Goal: Navigation & Orientation: Find specific page/section

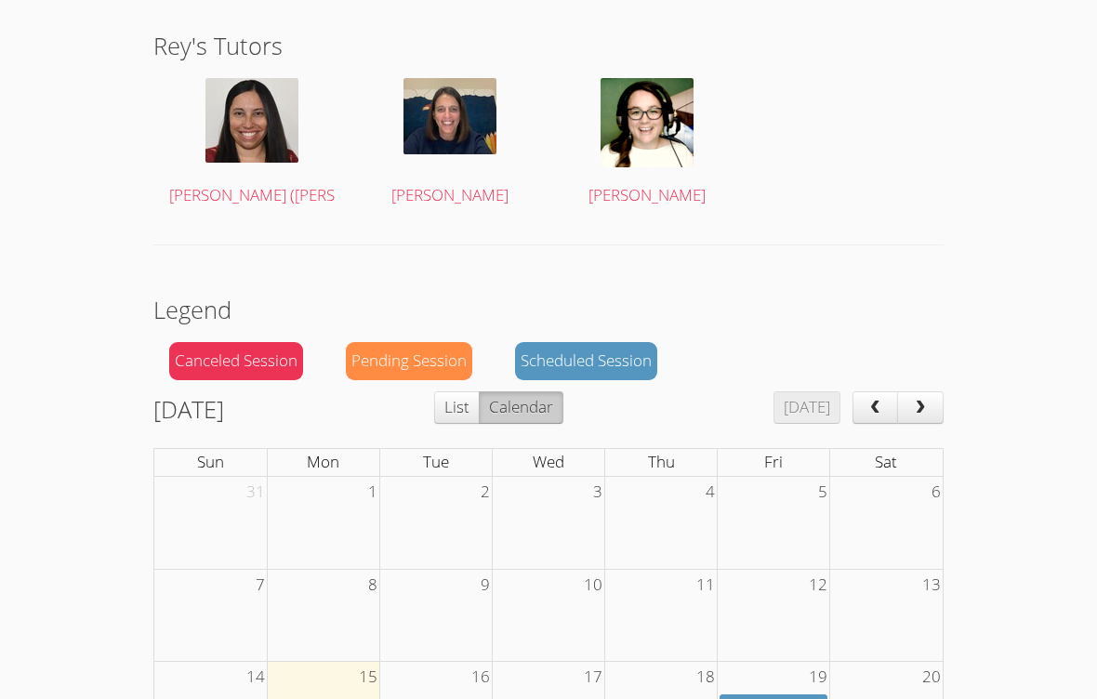
scroll to position [487, 0]
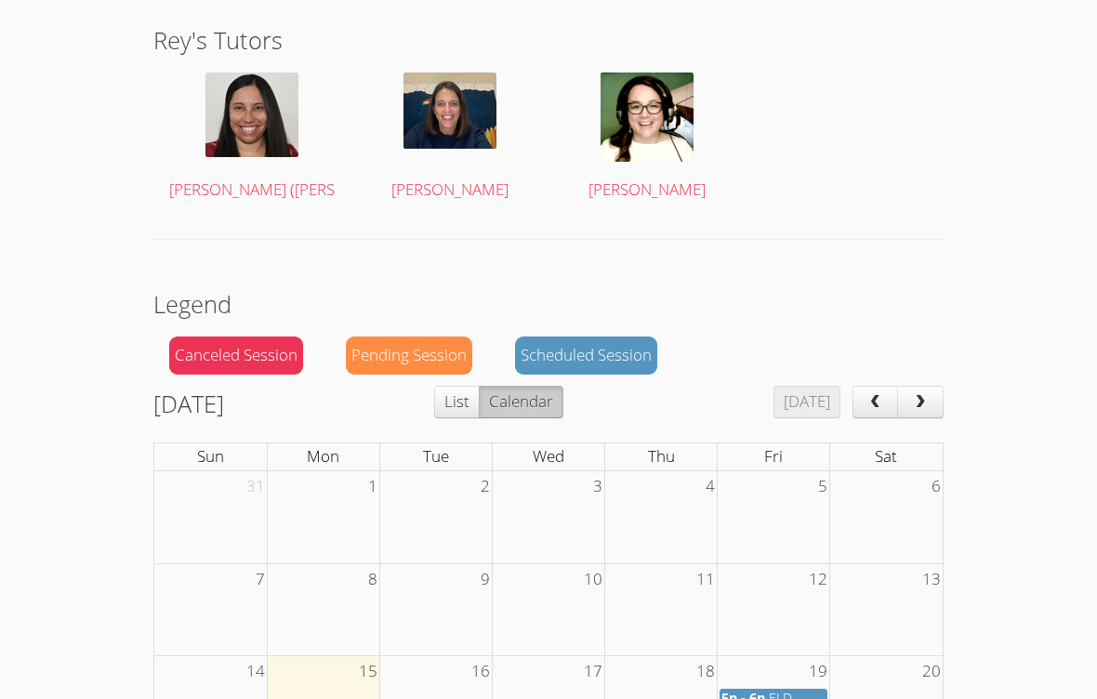
click at [761, 690] on span "5p - 6p" at bounding box center [744, 699] width 44 height 18
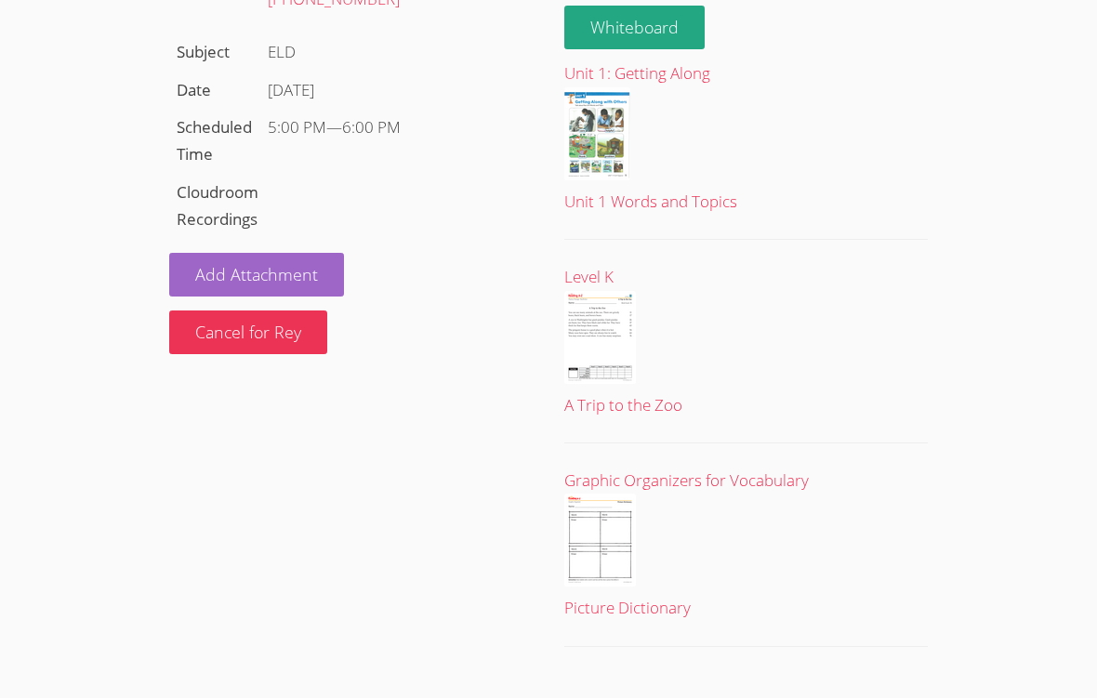
scroll to position [11, 0]
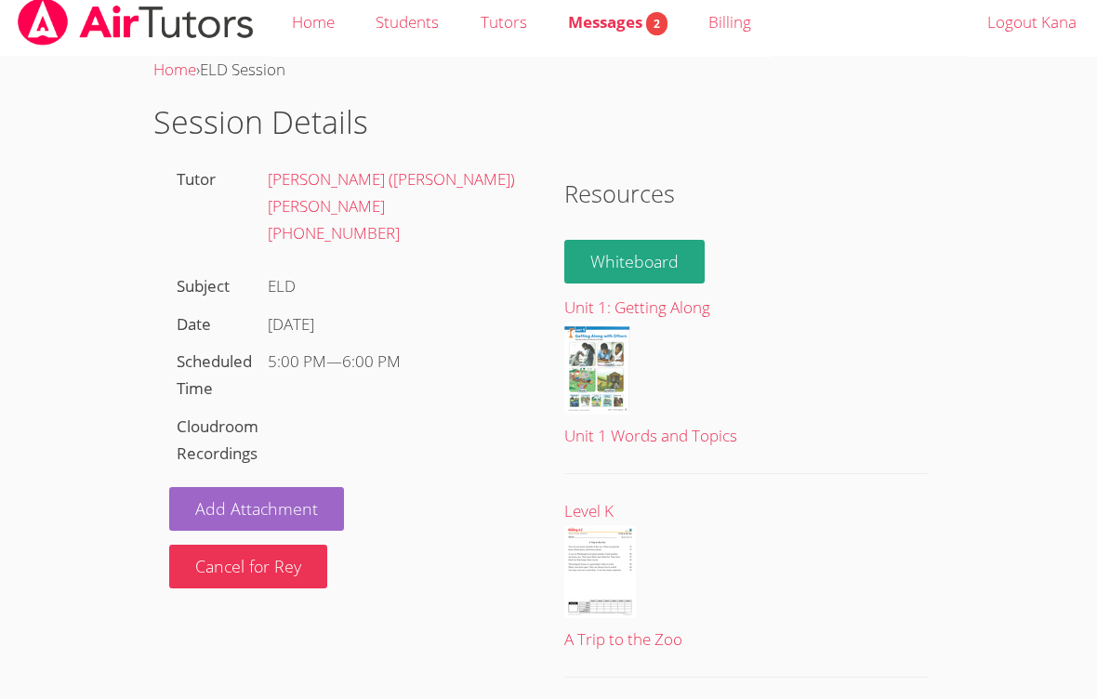
click at [708, 315] on div "Unit 1: Getting Along" at bounding box center [746, 308] width 364 height 27
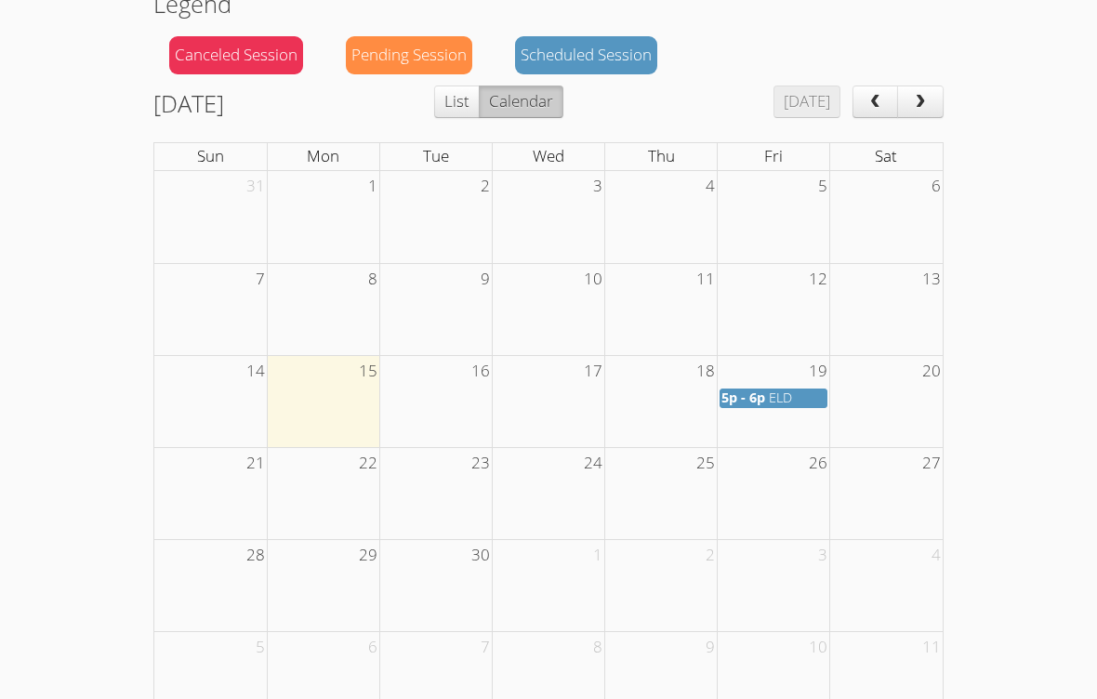
scroll to position [790, 0]
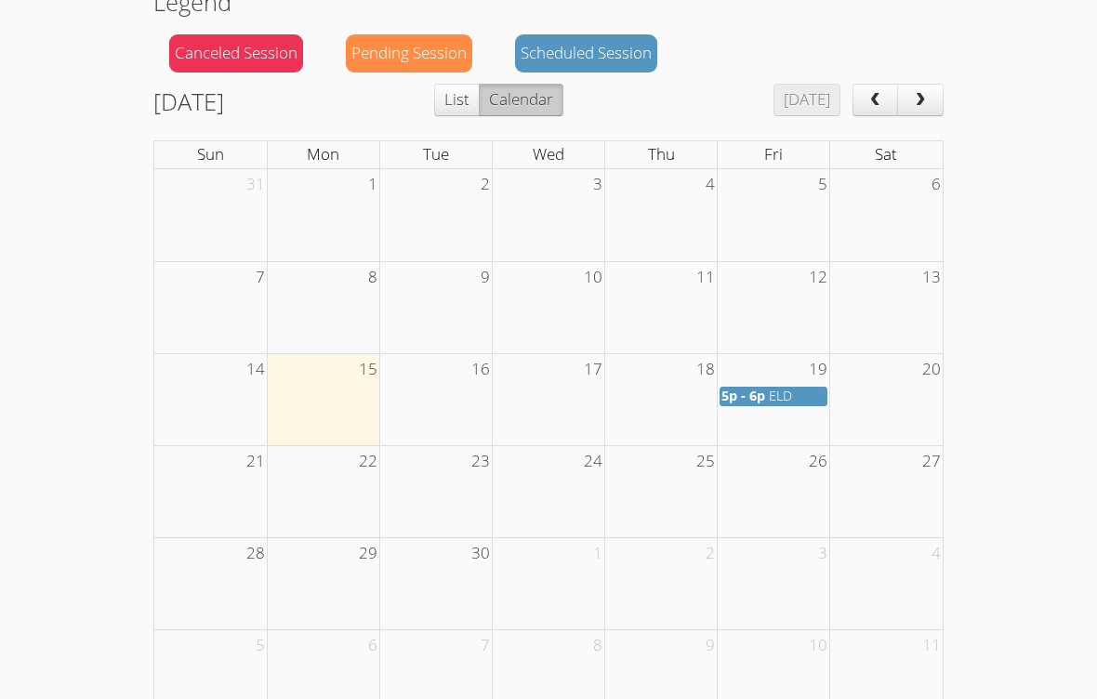
click at [767, 388] on div "5p - 6p ELD" at bounding box center [774, 397] width 104 height 18
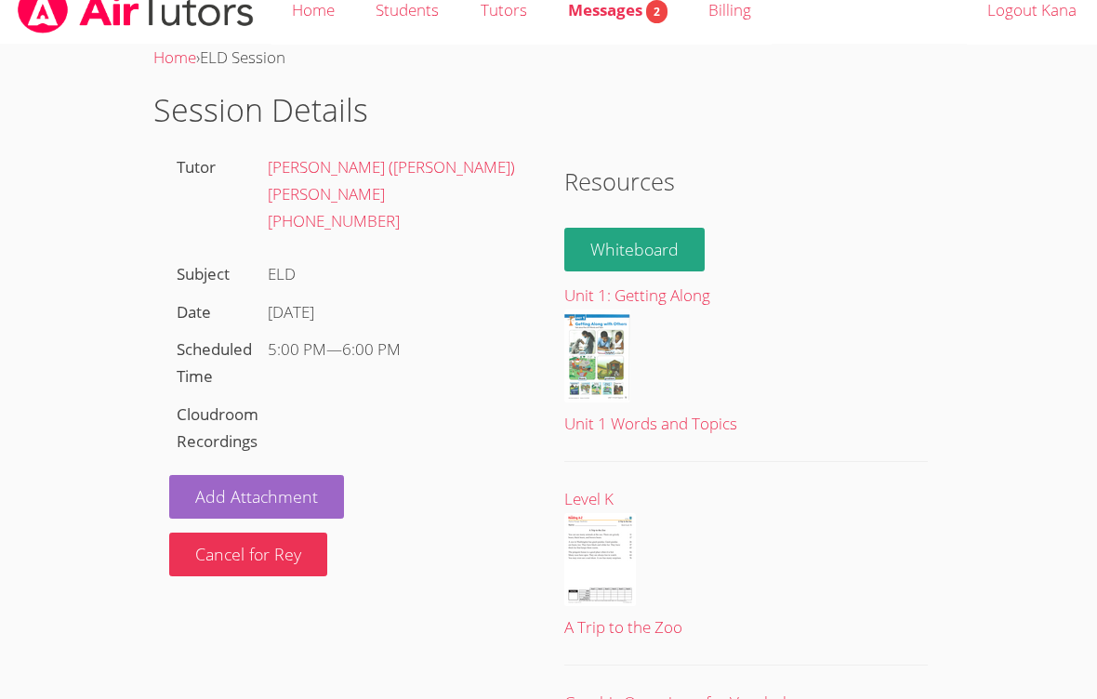
scroll to position [24, 0]
click at [683, 241] on link "Whiteboard" at bounding box center [634, 249] width 140 height 44
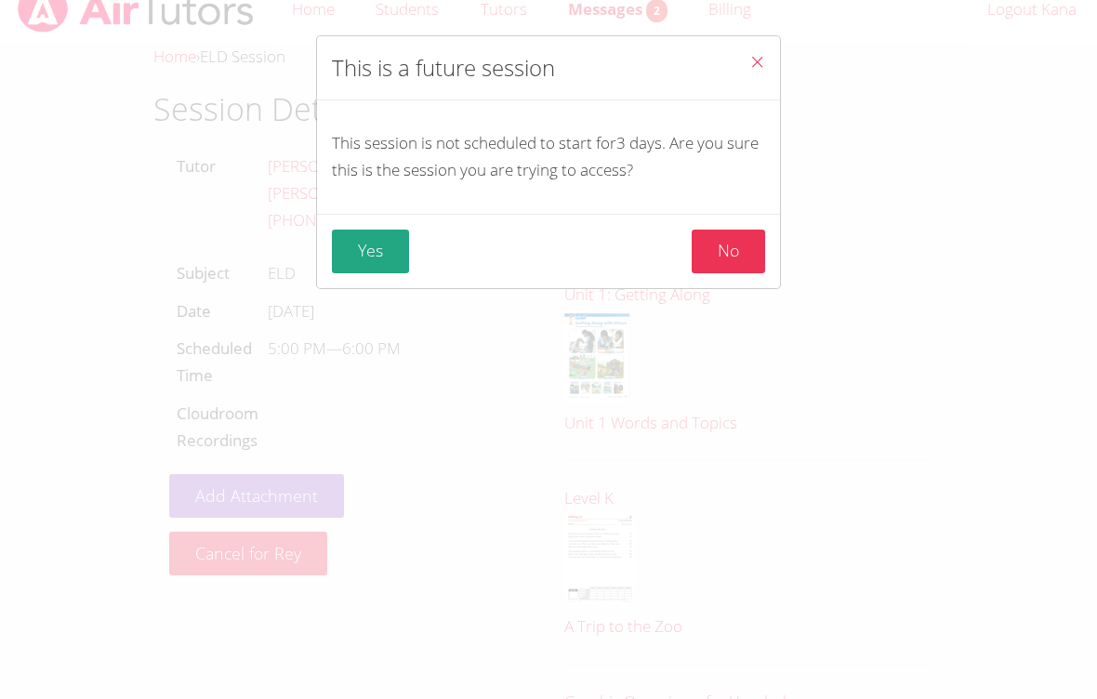
click at [771, 75] on button "Close" at bounding box center [758, 64] width 46 height 57
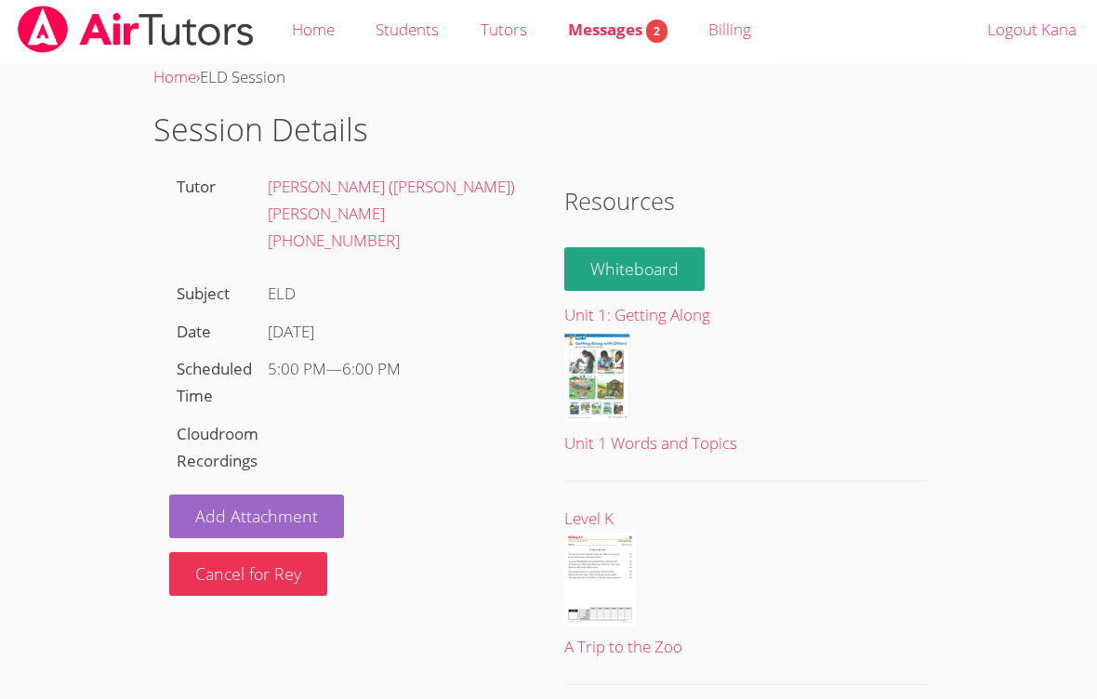
scroll to position [0, 0]
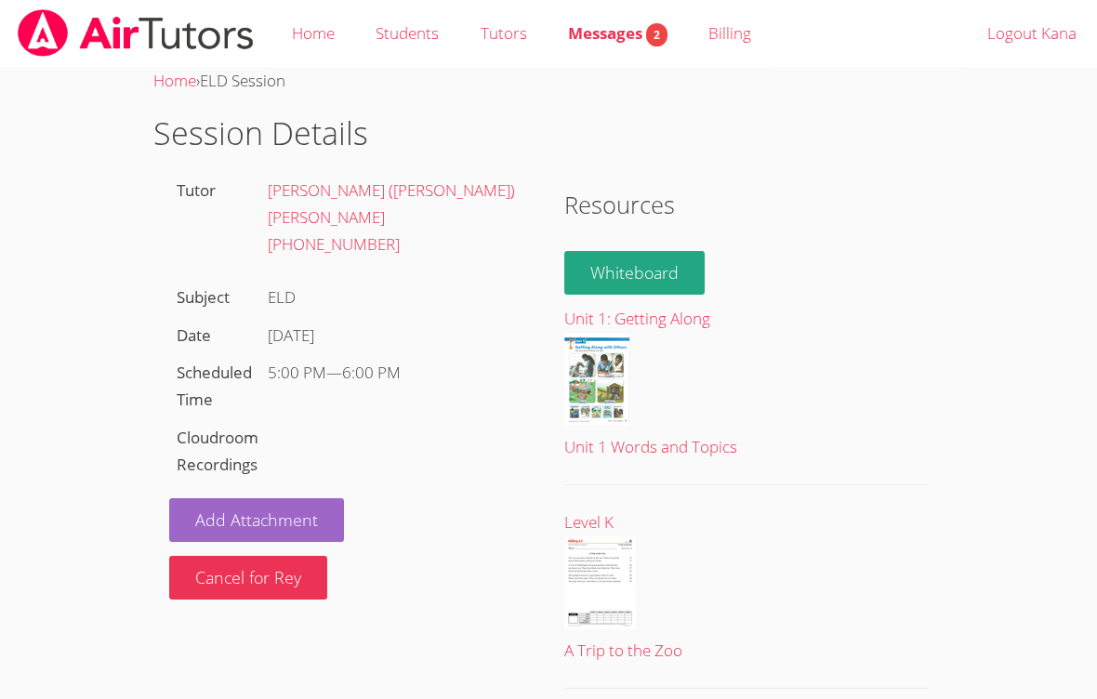
click at [411, 40] on link "Students" at bounding box center [407, 34] width 104 height 68
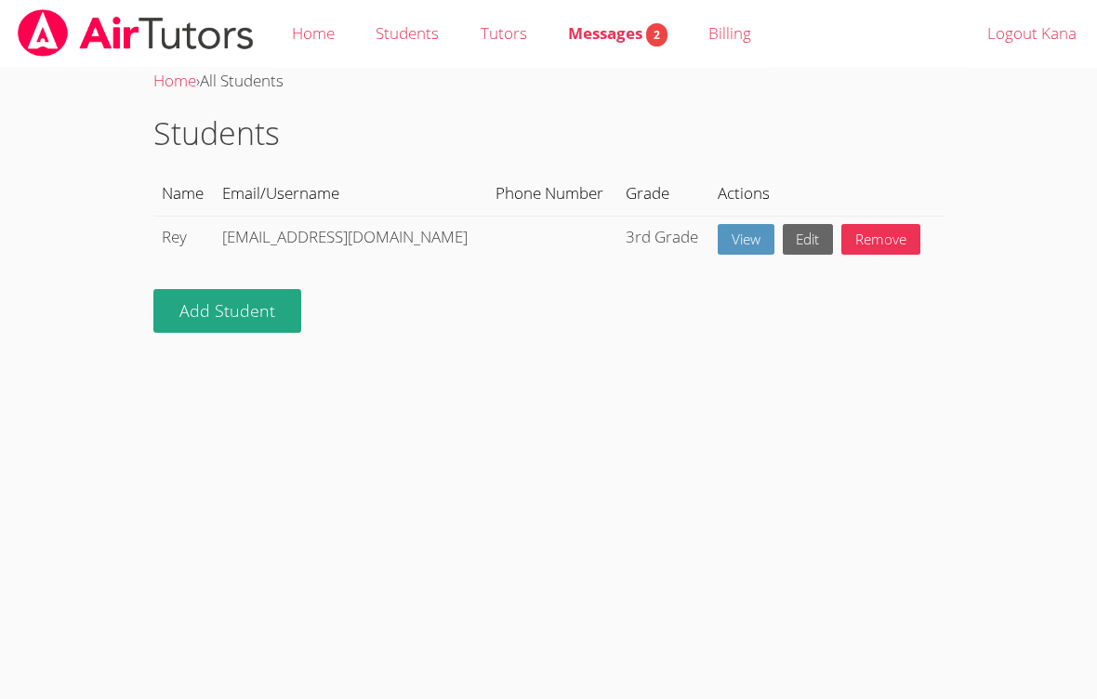
click at [617, 42] on span "Messages 2" at bounding box center [618, 32] width 100 height 21
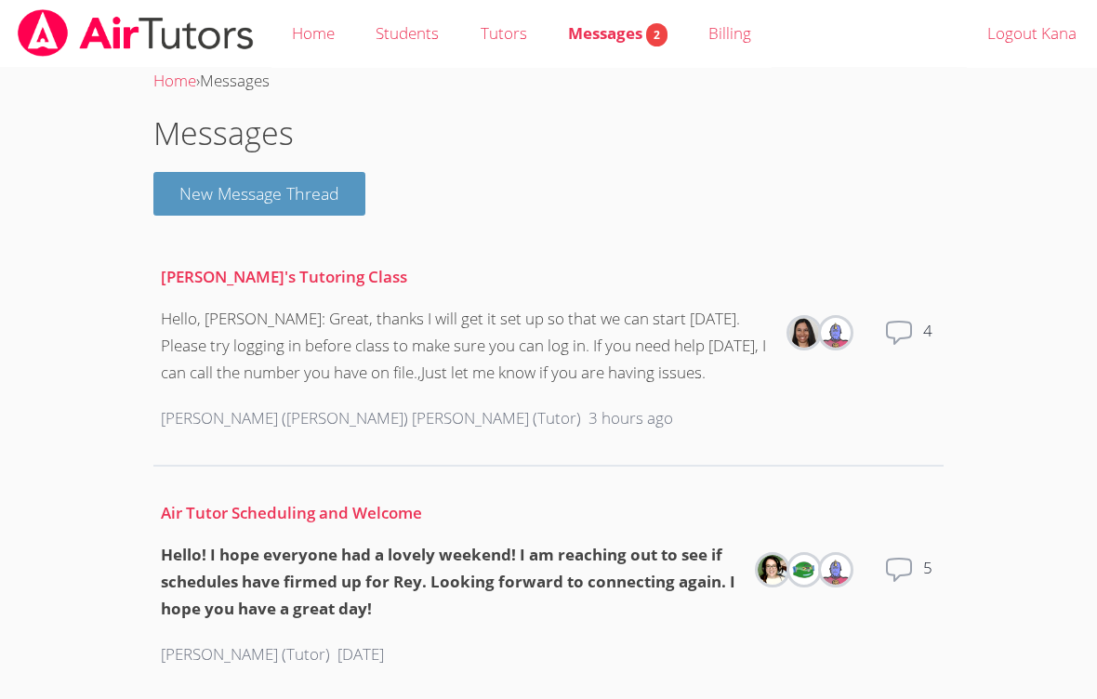
click at [909, 338] on icon at bounding box center [899, 333] width 30 height 30
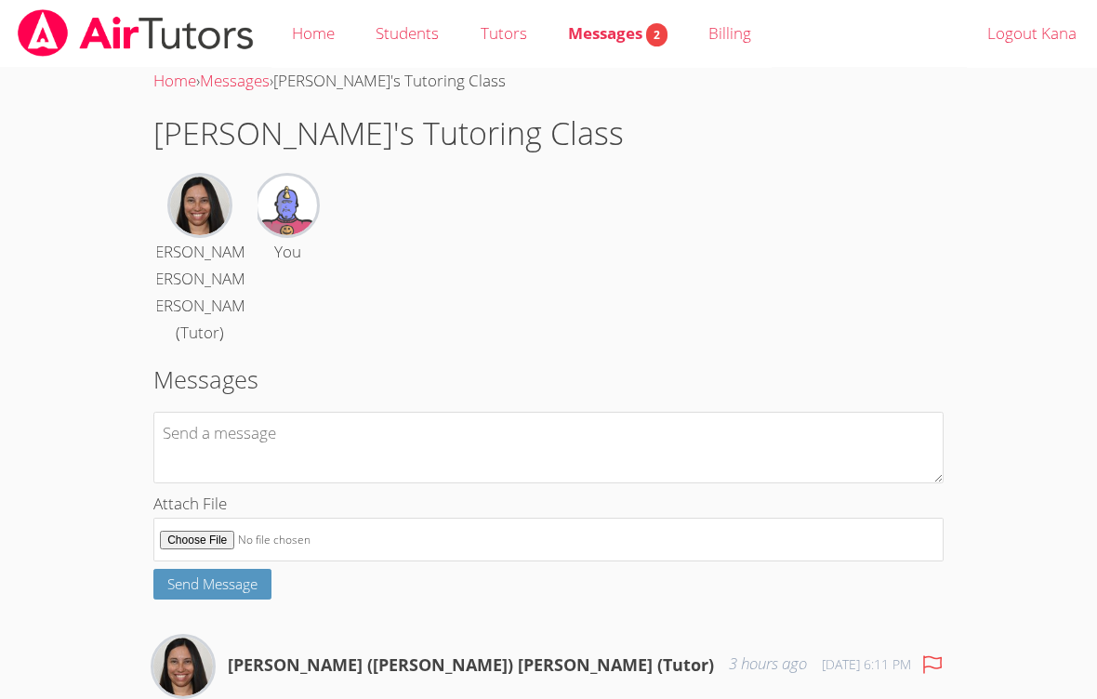
click at [319, 32] on link "Home" at bounding box center [314, 34] width 84 height 68
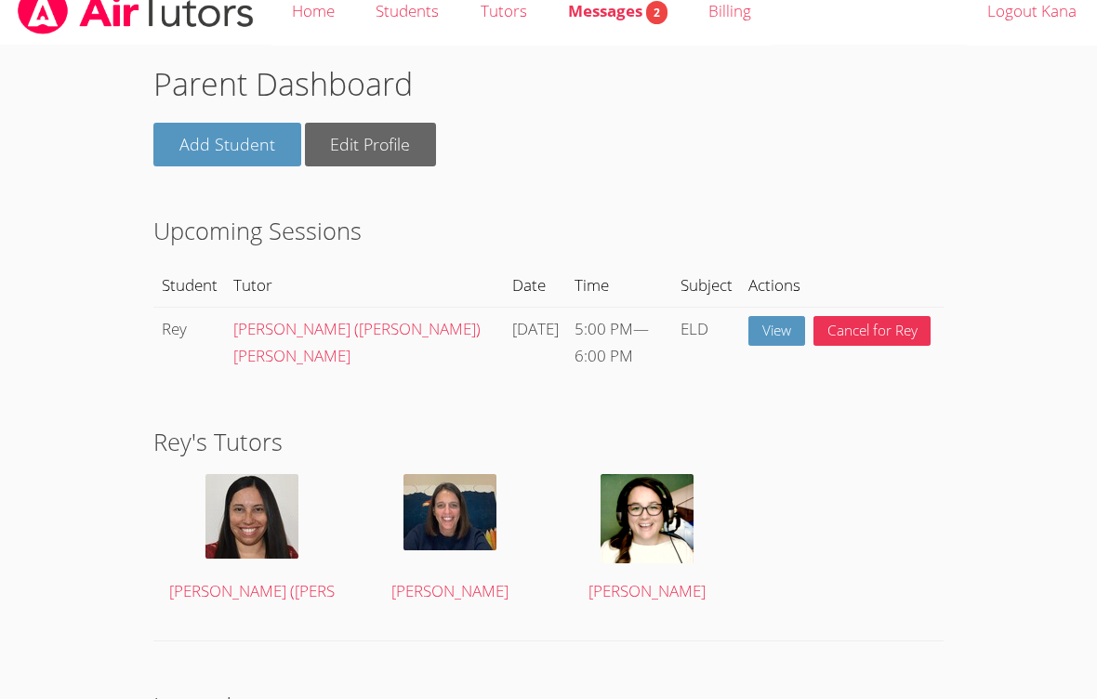
scroll to position [22, 0]
click at [765, 338] on link "View" at bounding box center [777, 331] width 57 height 31
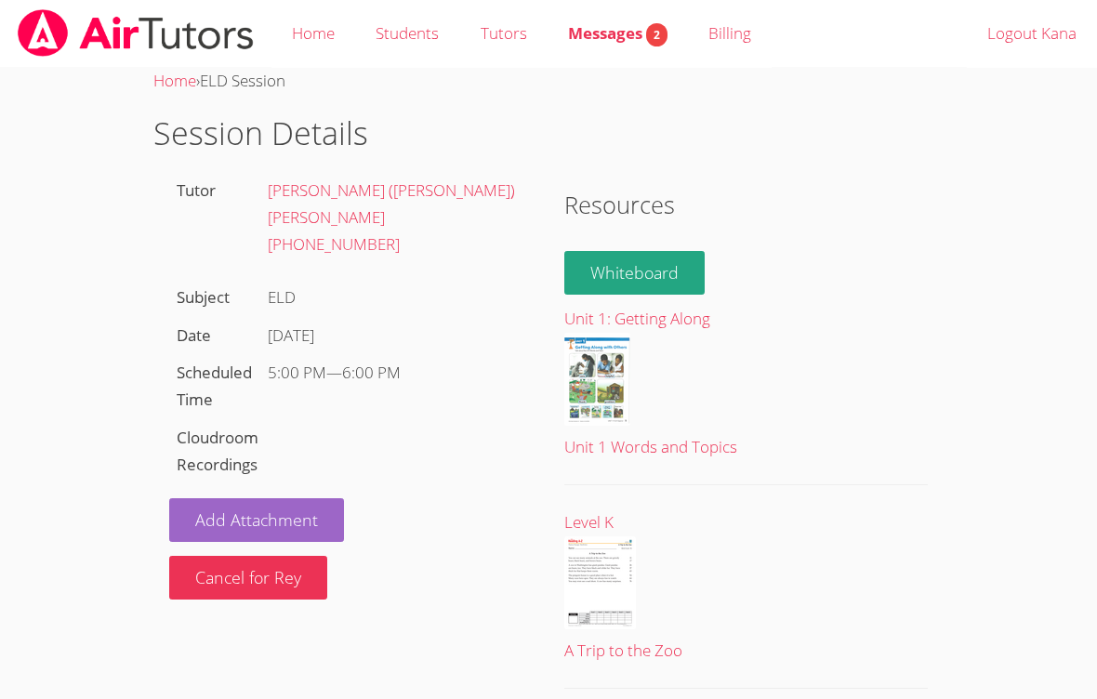
click at [483, 521] on div "Add Attachment Cancel for Rey" at bounding box center [351, 542] width 364 height 115
